Goal: Task Accomplishment & Management: Use online tool/utility

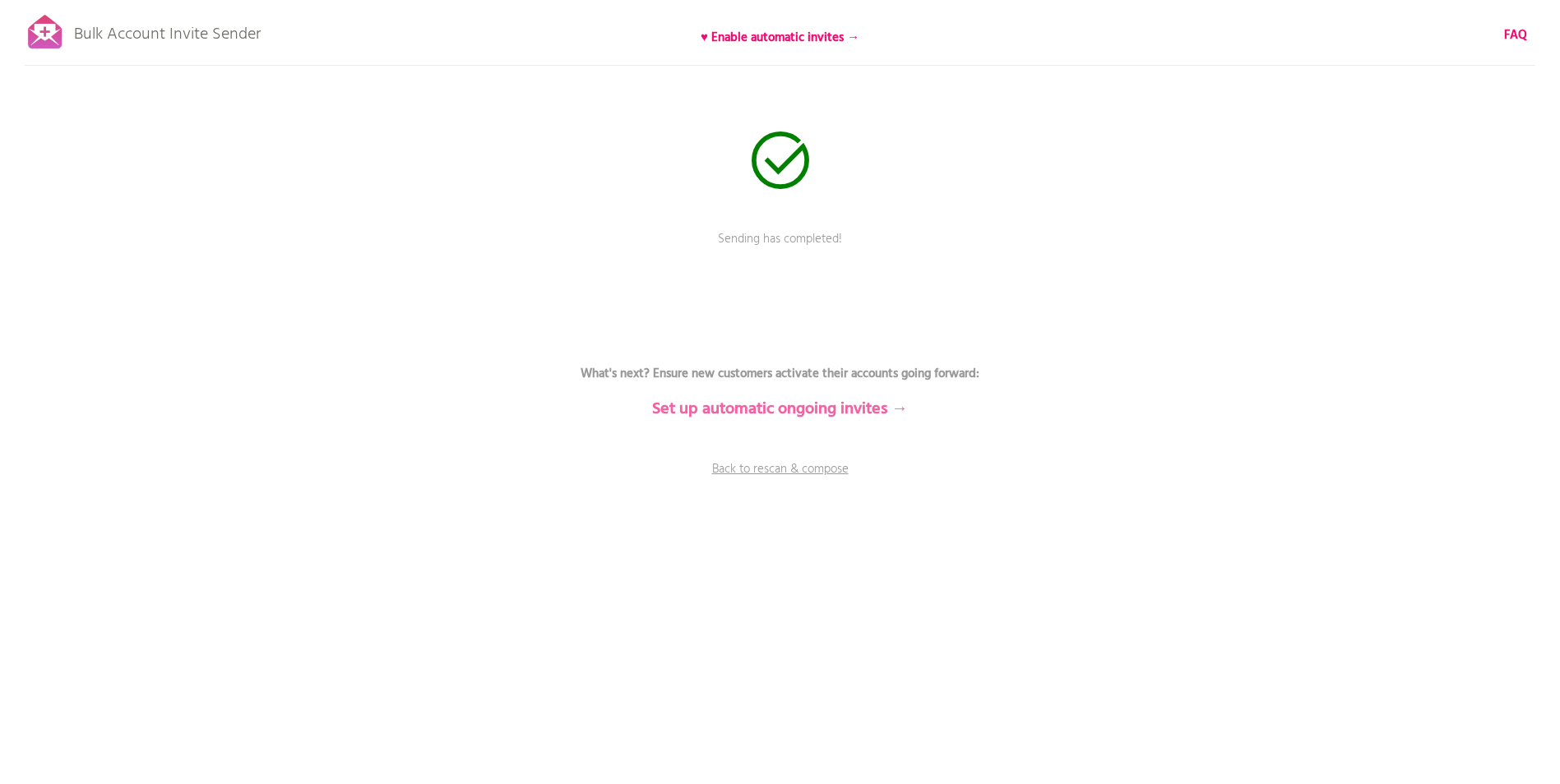
click at [792, 412] on b "Set up automatic ongoing invites →" at bounding box center [780, 409] width 256 height 26
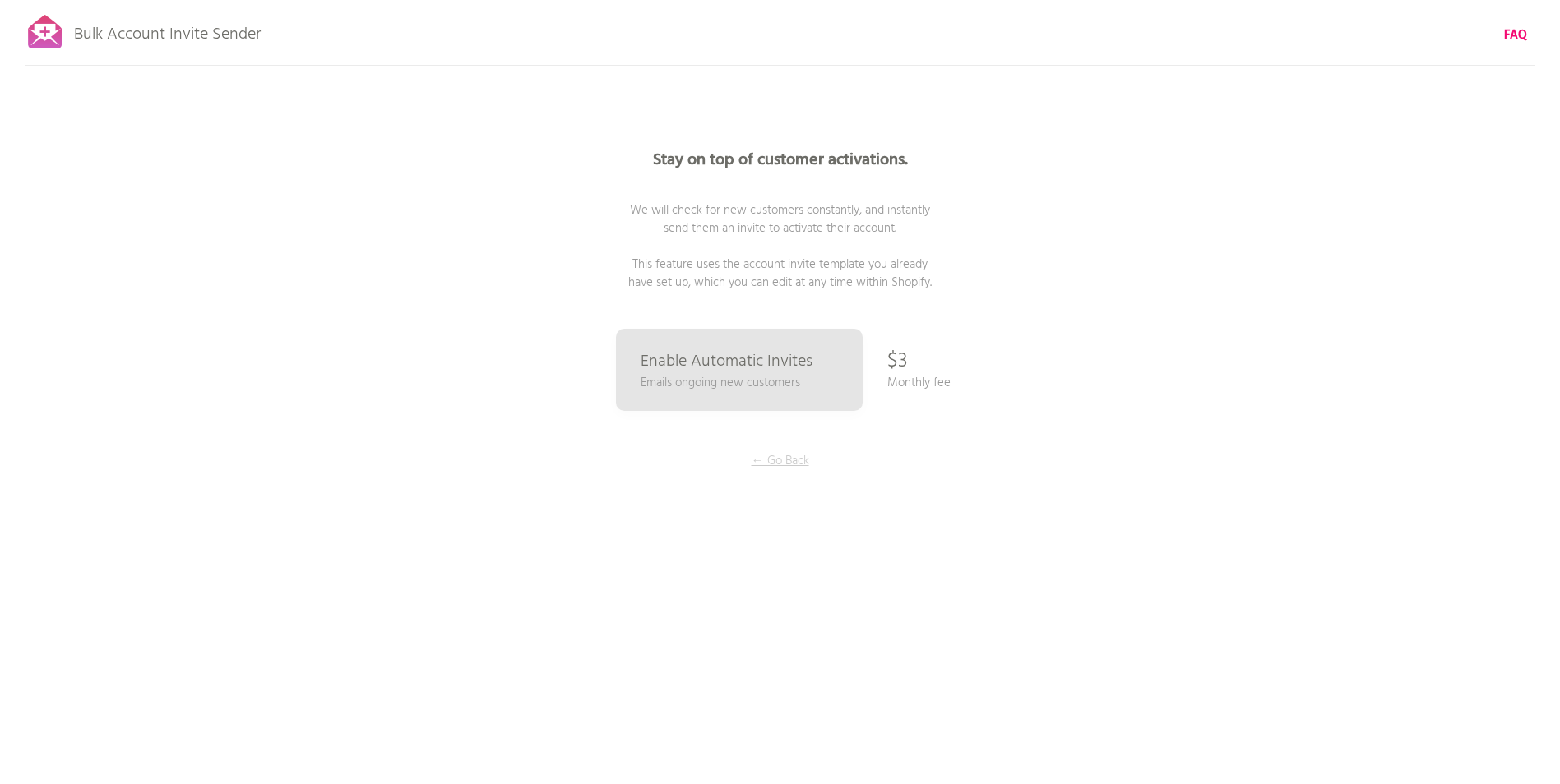
click at [781, 461] on p "← Go Back" at bounding box center [780, 461] width 123 height 18
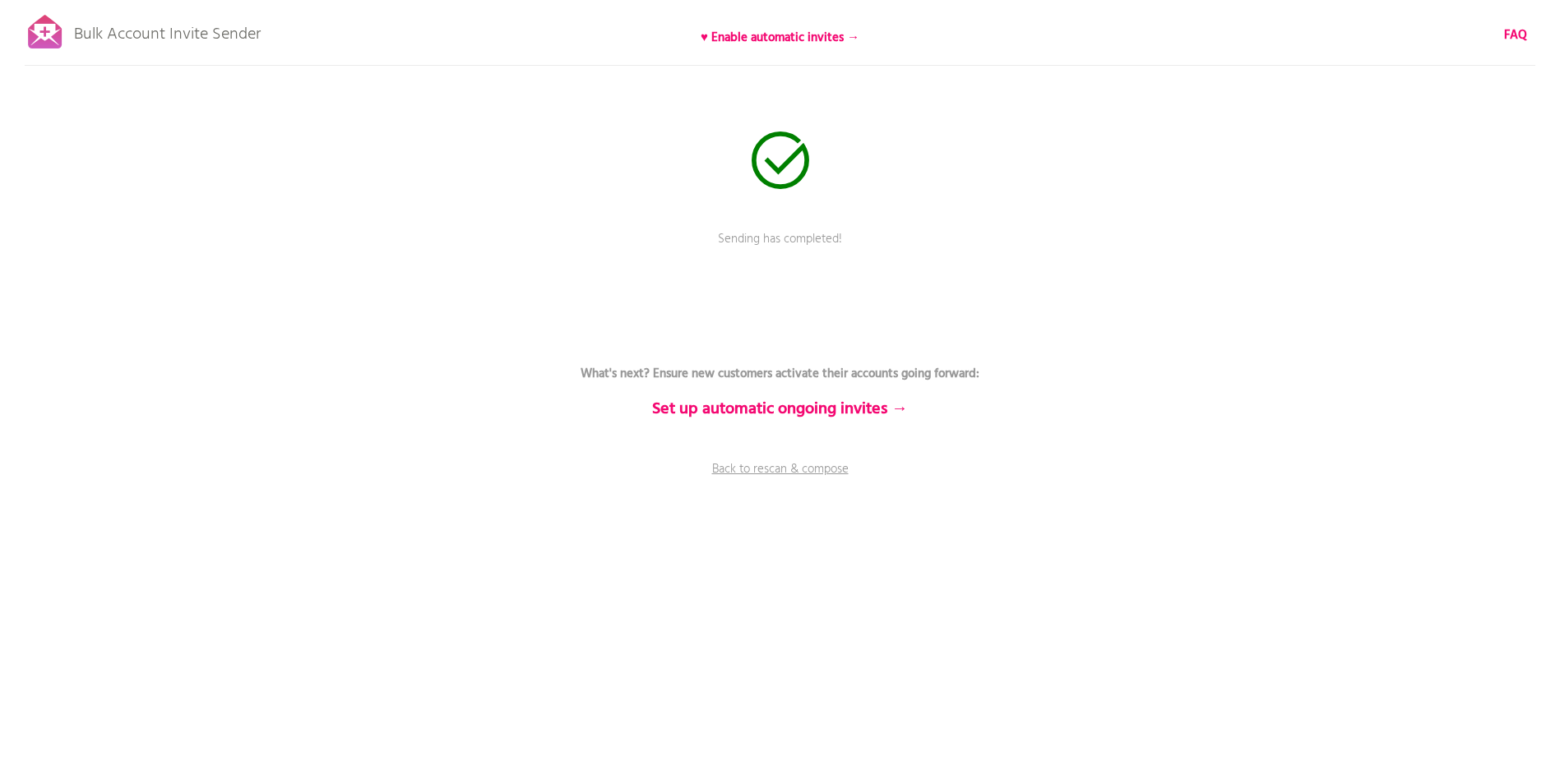
click at [213, 35] on p "Bulk Account Invite Sender" at bounding box center [168, 30] width 187 height 41
click at [40, 35] on div at bounding box center [45, 32] width 41 height 41
click at [762, 467] on link "Back to rescan & compose" at bounding box center [781, 481] width 494 height 41
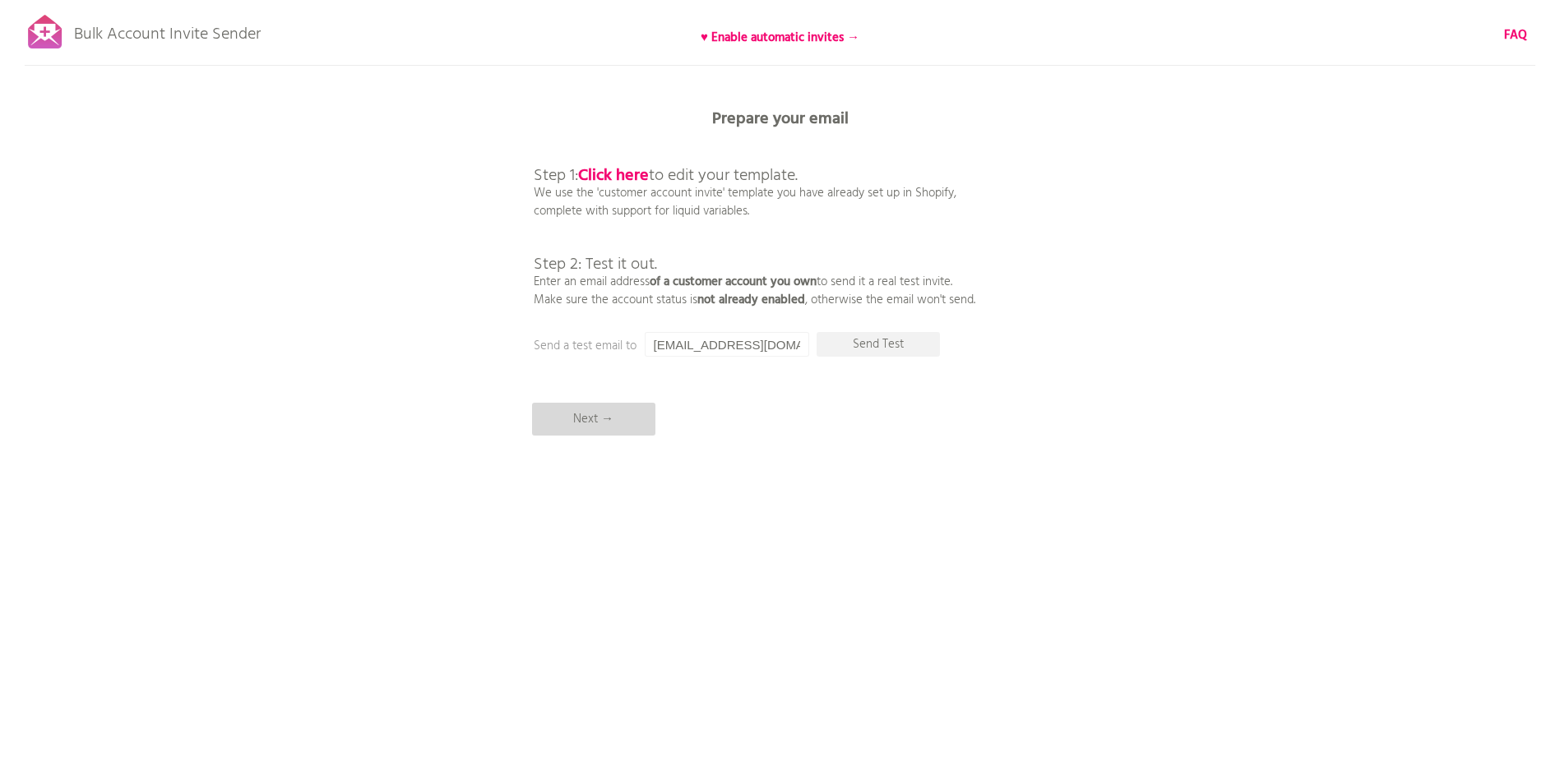
click at [620, 416] on p "Next →" at bounding box center [594, 419] width 123 height 33
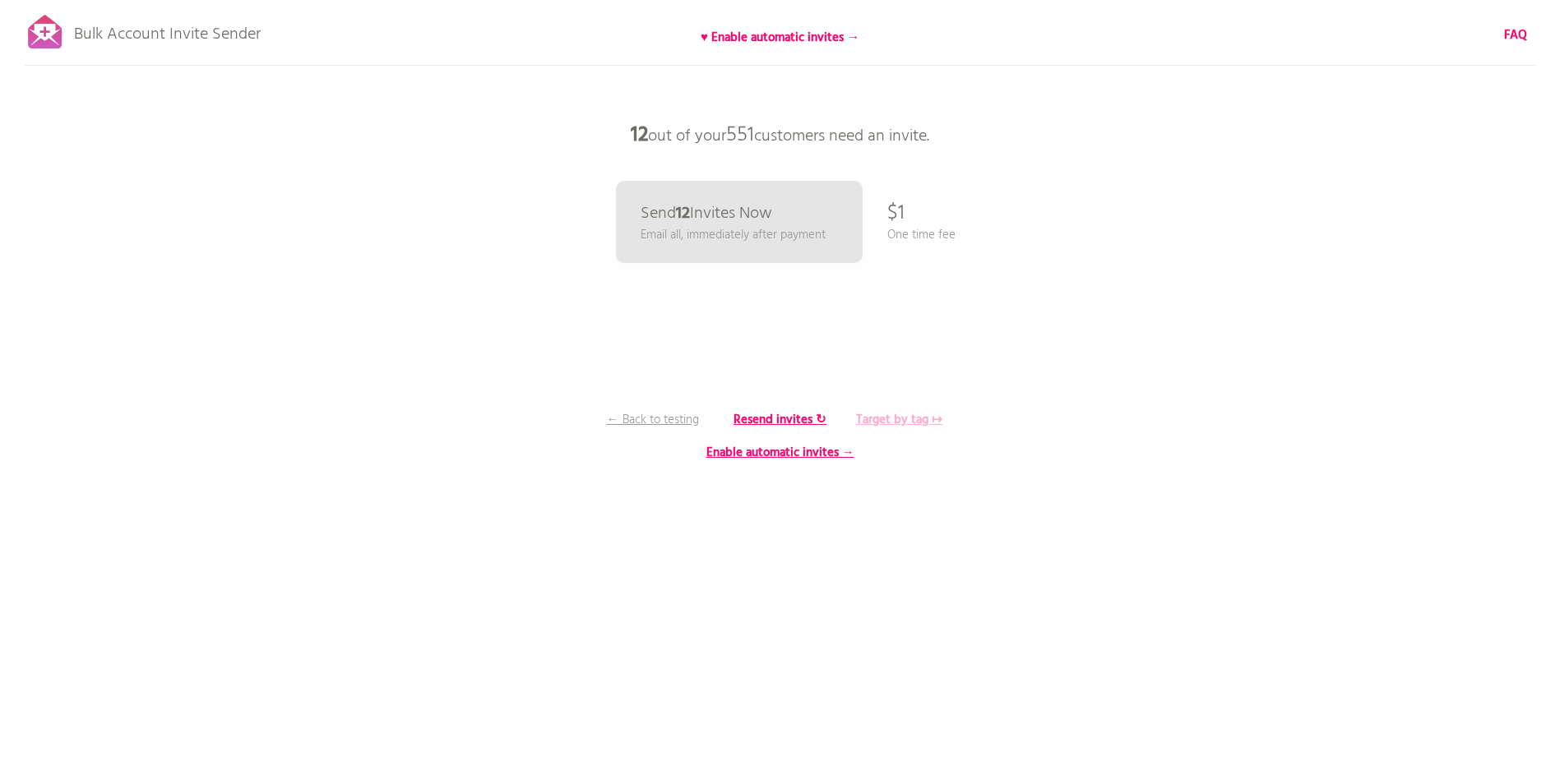
click at [917, 418] on b "Target by tag ↦" at bounding box center [899, 419] width 87 height 19
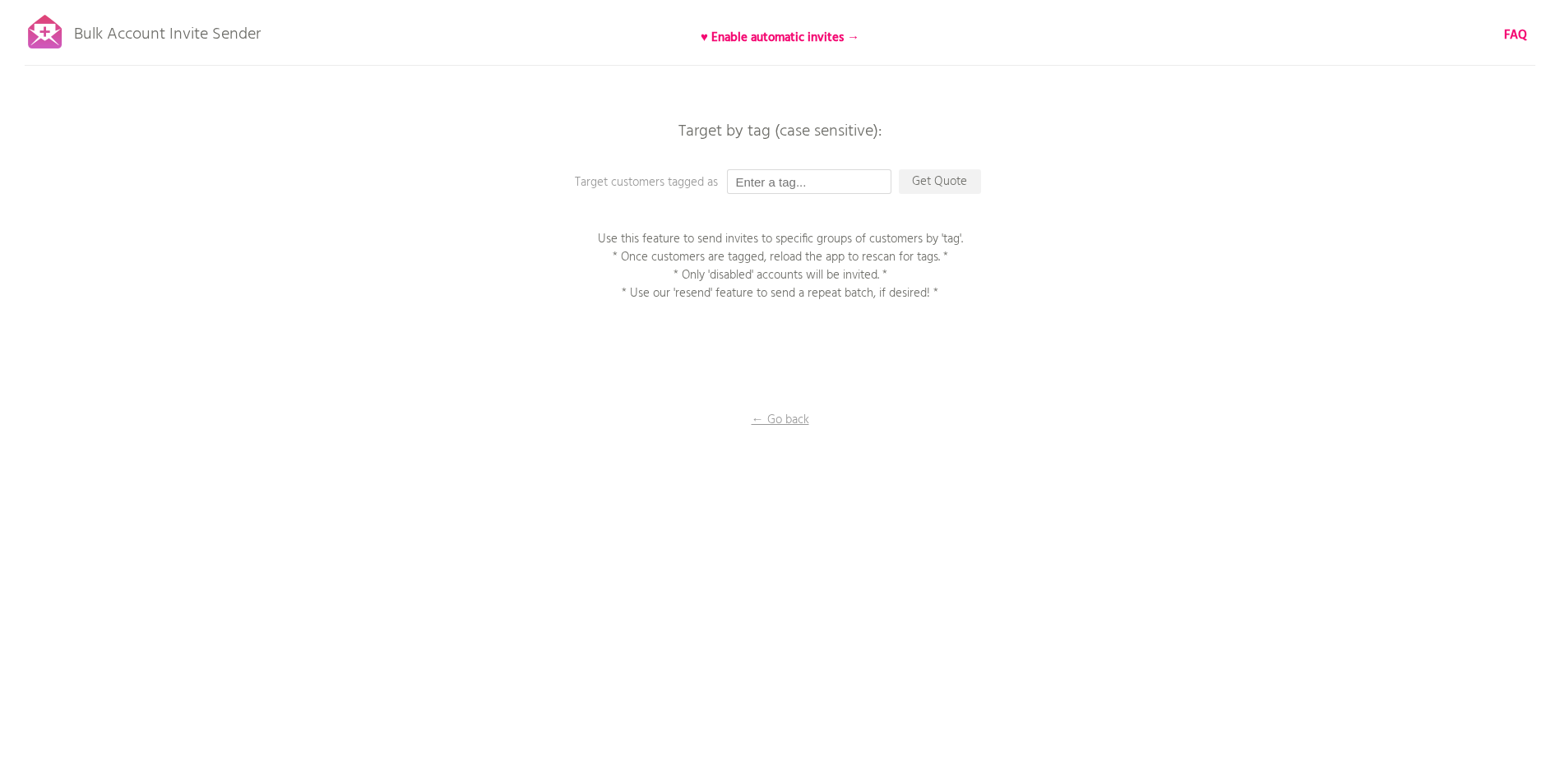
click at [771, 179] on input "text" at bounding box center [809, 181] width 164 height 24
paste input "September 16 2025 at 6:49 AM EDT"
type input "September 16 2025 at 6:49 AM EDT"
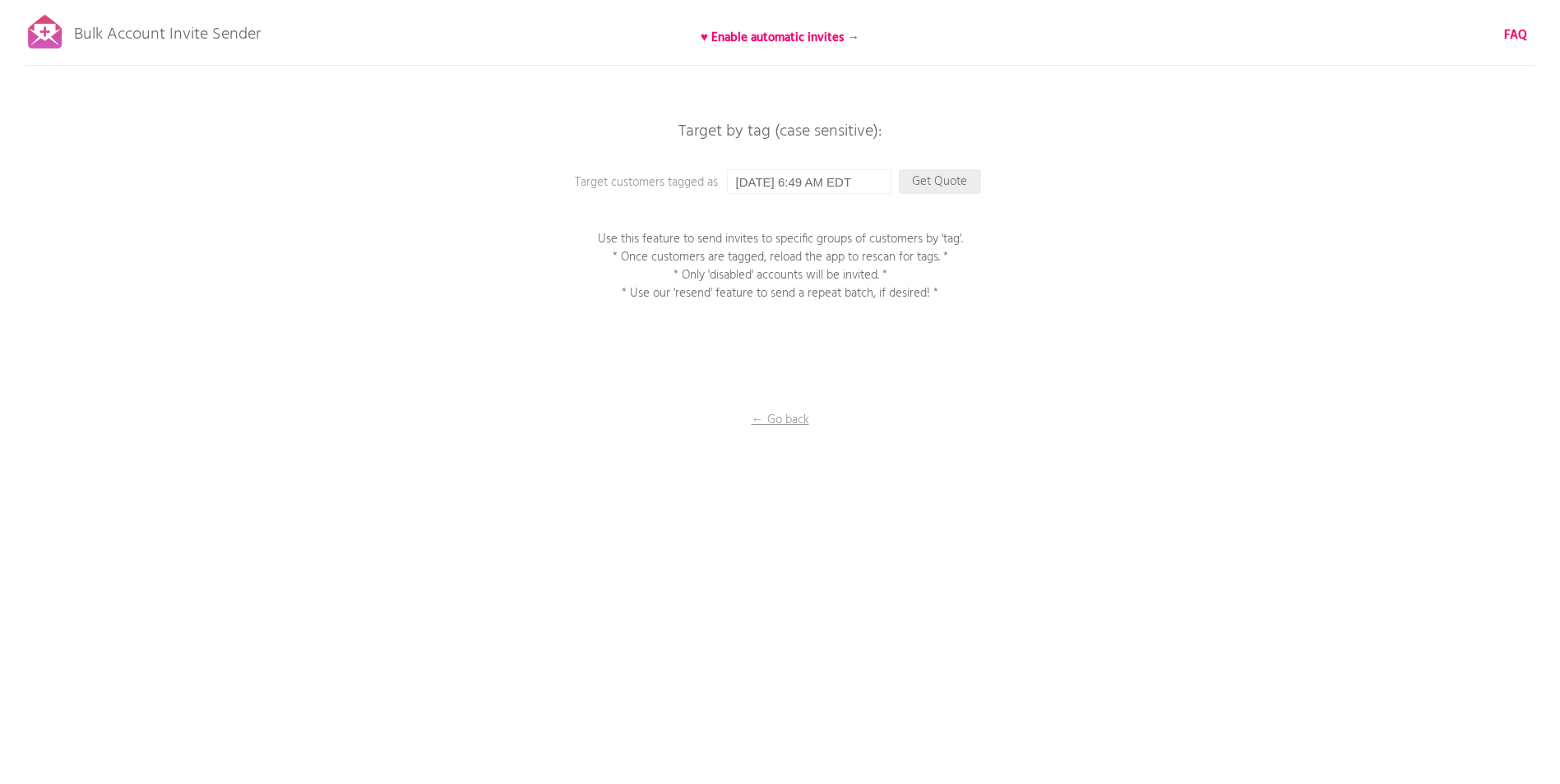
click at [949, 189] on p "Get Quote" at bounding box center [940, 181] width 83 height 24
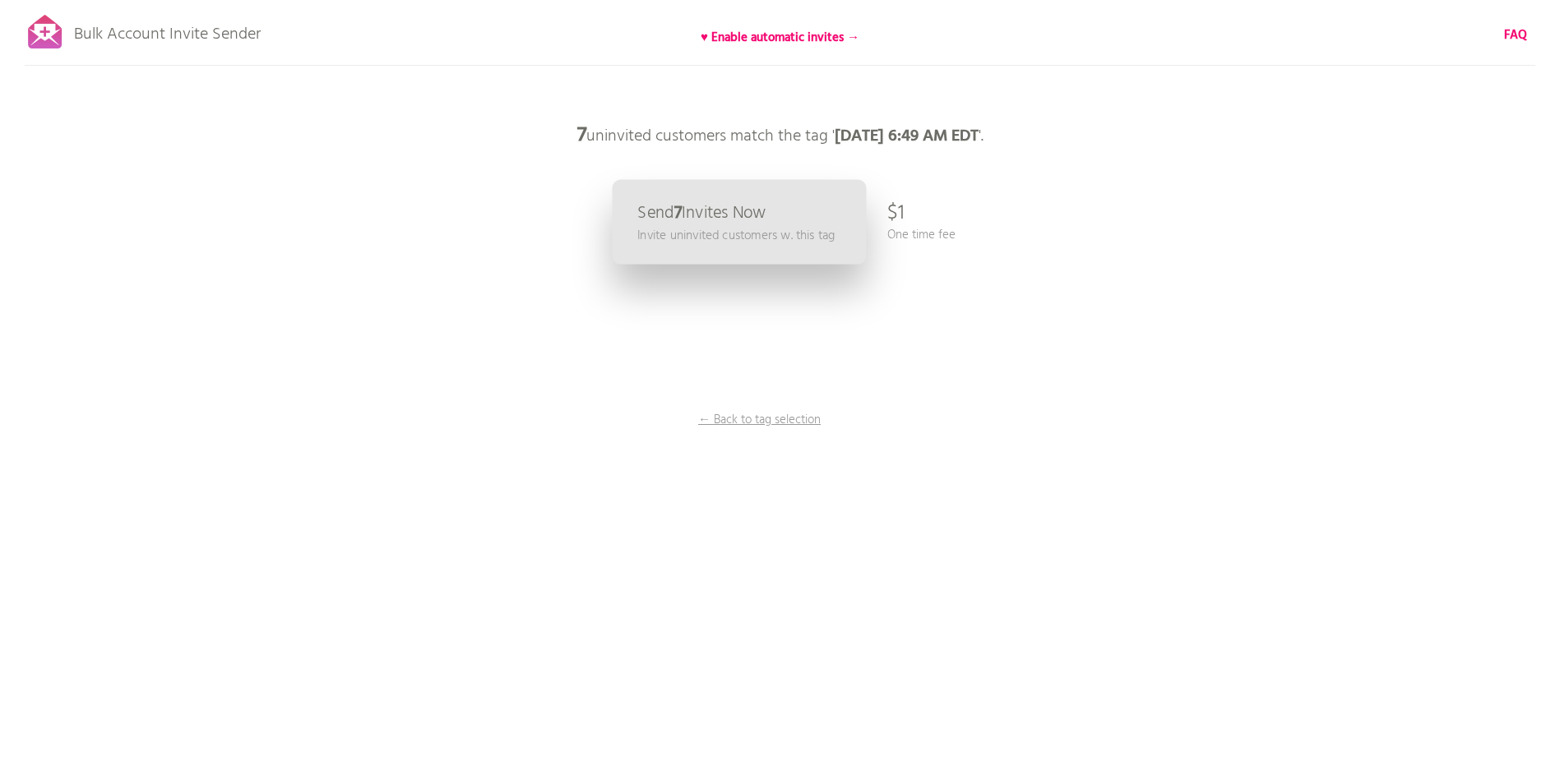
click at [723, 216] on p "Send 7 Invites Now" at bounding box center [702, 213] width 129 height 18
